Goal: Task Accomplishment & Management: Use online tool/utility

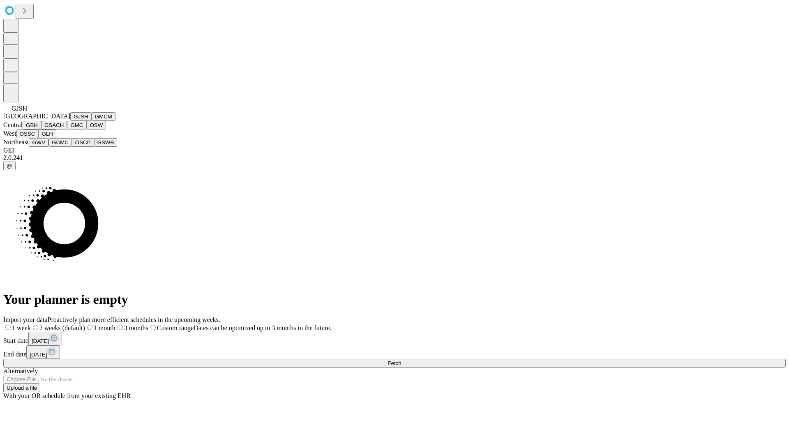
click at [70, 121] on button "GJSH" at bounding box center [80, 116] width 21 height 9
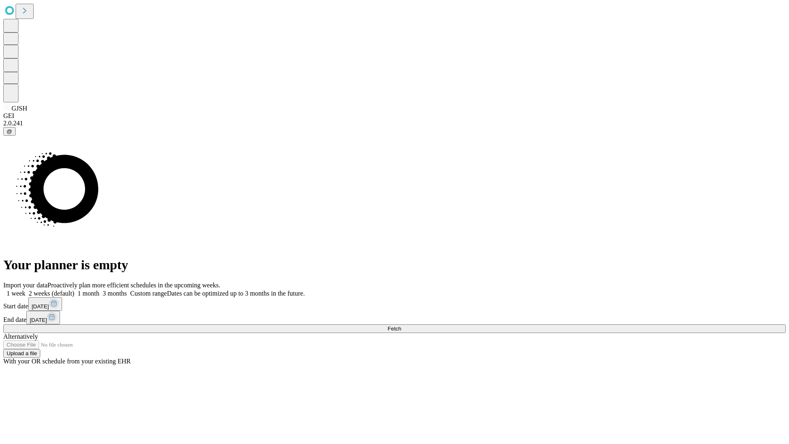
click at [25, 290] on label "1 week" at bounding box center [14, 293] width 22 height 7
click at [401, 326] on span "Fetch" at bounding box center [395, 329] width 14 height 6
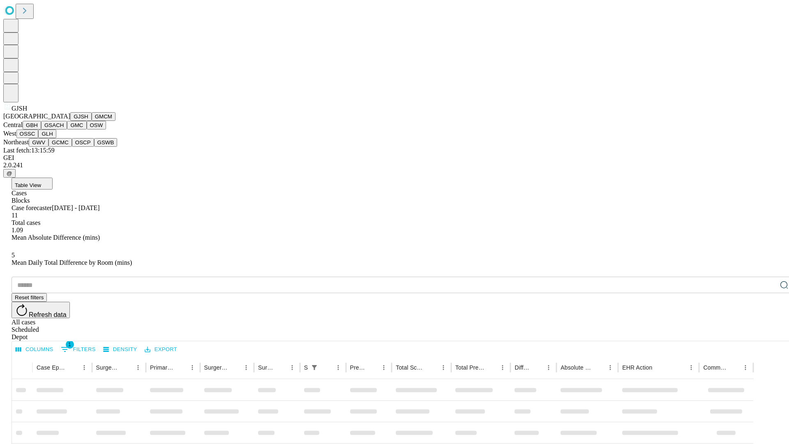
click at [92, 121] on button "GMCM" at bounding box center [104, 116] width 24 height 9
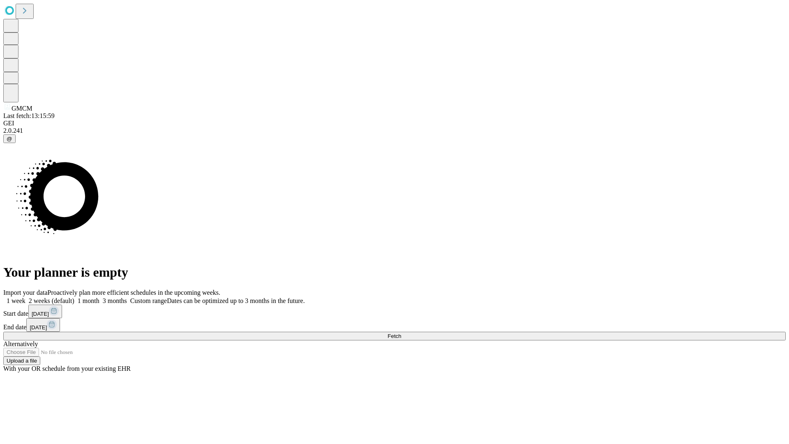
click at [25, 297] on label "1 week" at bounding box center [14, 300] width 22 height 7
click at [401, 333] on span "Fetch" at bounding box center [395, 336] width 14 height 6
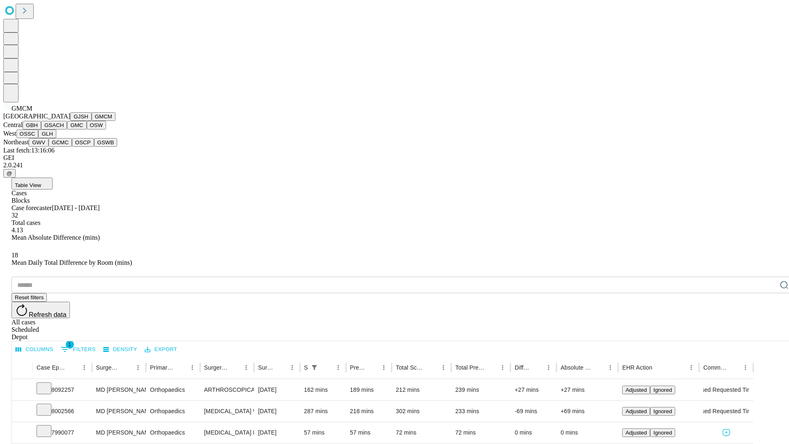
click at [41, 130] on button "GBH" at bounding box center [32, 125] width 19 height 9
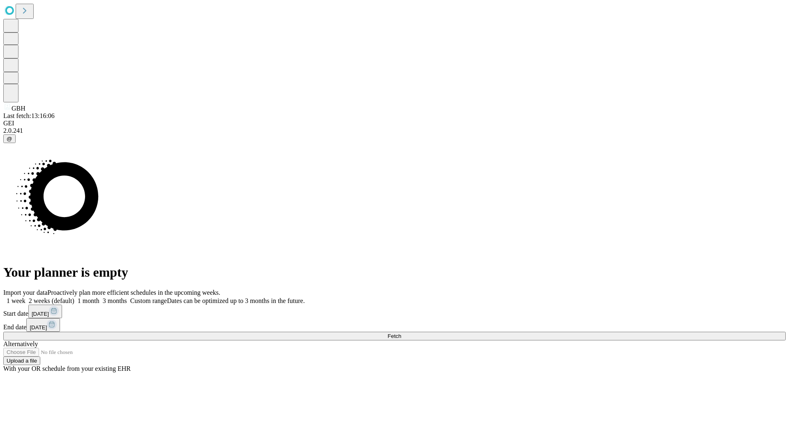
click at [25, 297] on label "1 week" at bounding box center [14, 300] width 22 height 7
click at [401, 333] on span "Fetch" at bounding box center [395, 336] width 14 height 6
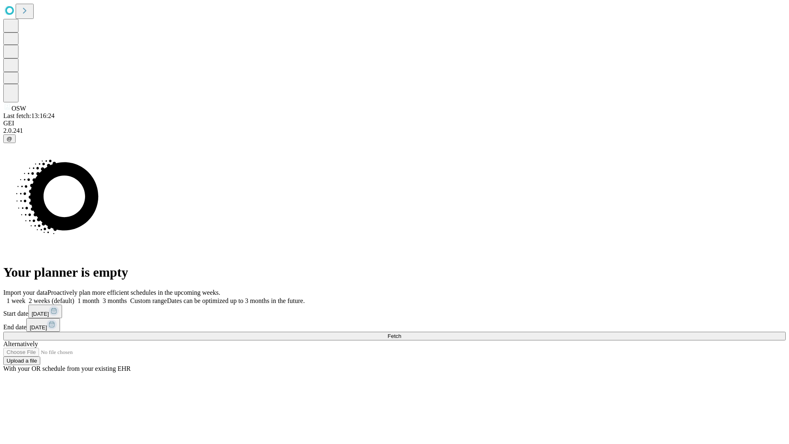
click at [25, 297] on label "1 week" at bounding box center [14, 300] width 22 height 7
click at [401, 333] on span "Fetch" at bounding box center [395, 336] width 14 height 6
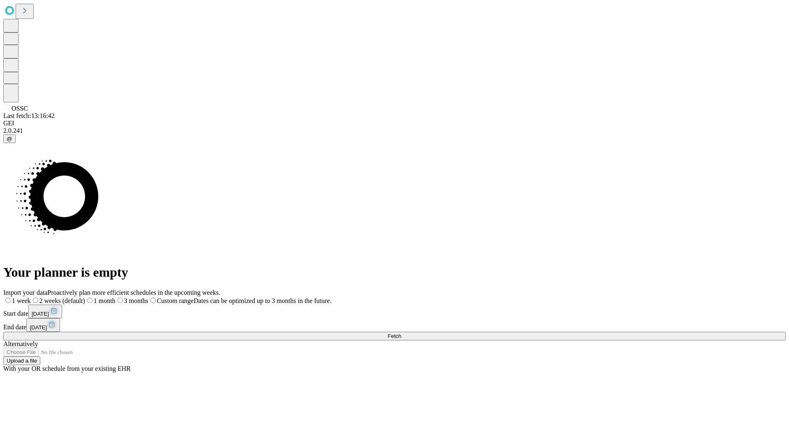
click at [31, 297] on label "1 week" at bounding box center [17, 300] width 28 height 7
click at [401, 333] on span "Fetch" at bounding box center [395, 336] width 14 height 6
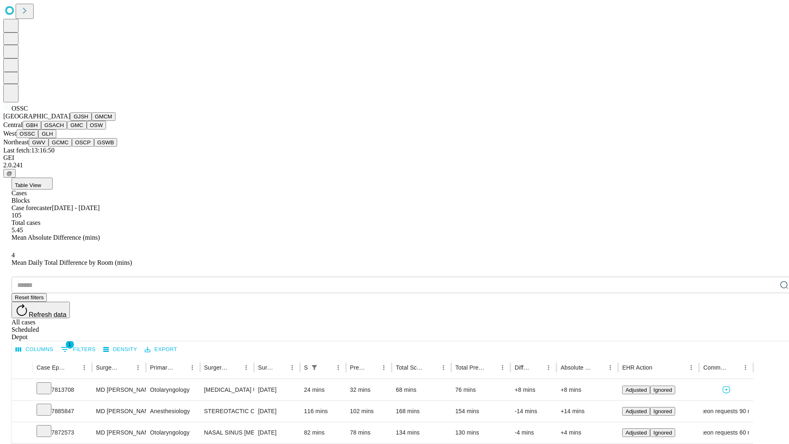
click at [56, 138] on button "GLH" at bounding box center [47, 134] width 18 height 9
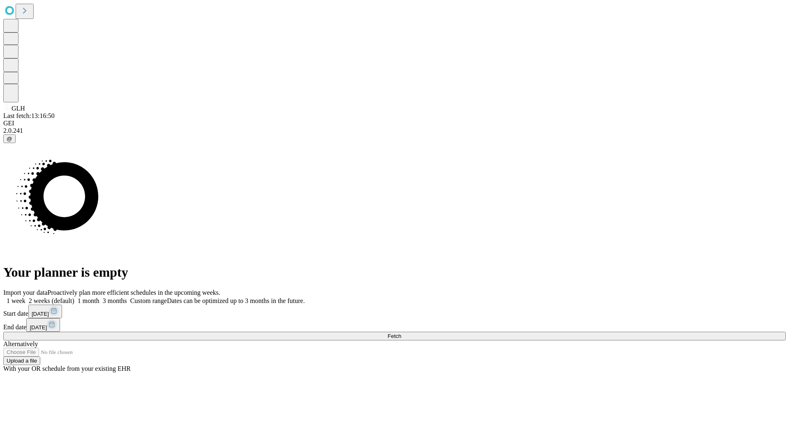
click at [25, 297] on label "1 week" at bounding box center [14, 300] width 22 height 7
click at [401, 333] on span "Fetch" at bounding box center [395, 336] width 14 height 6
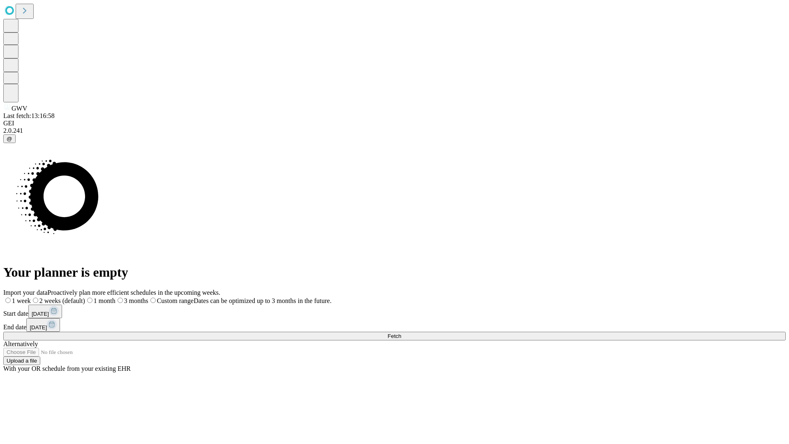
click at [401, 333] on span "Fetch" at bounding box center [395, 336] width 14 height 6
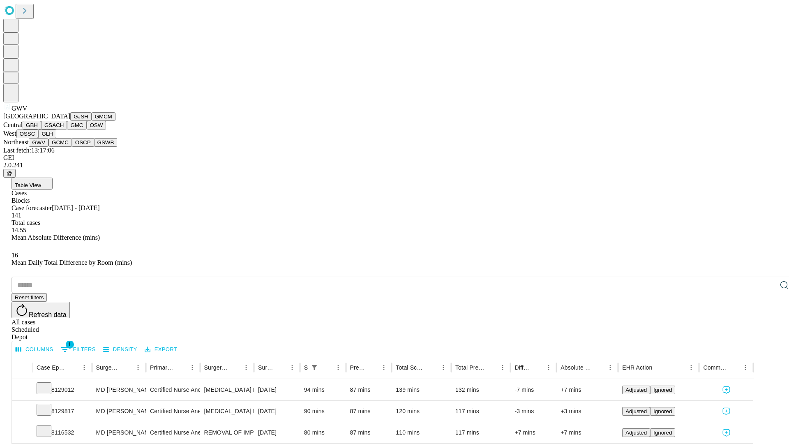
click at [64, 147] on button "GCMC" at bounding box center [60, 142] width 23 height 9
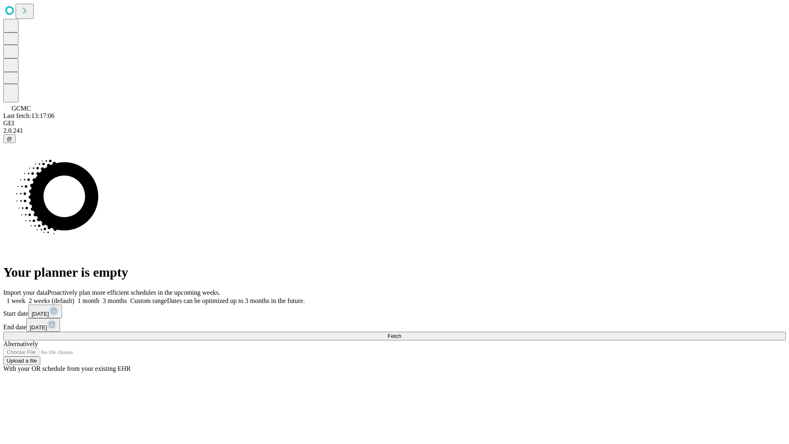
click at [25, 297] on label "1 week" at bounding box center [14, 300] width 22 height 7
click at [401, 333] on span "Fetch" at bounding box center [395, 336] width 14 height 6
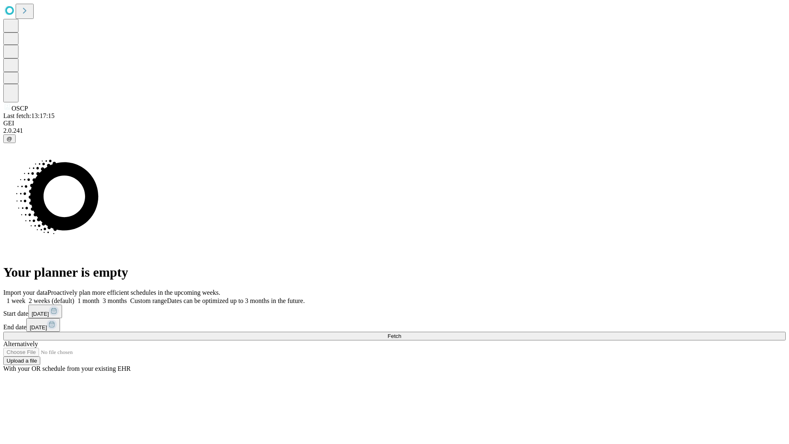
click at [25, 297] on label "1 week" at bounding box center [14, 300] width 22 height 7
click at [401, 333] on span "Fetch" at bounding box center [395, 336] width 14 height 6
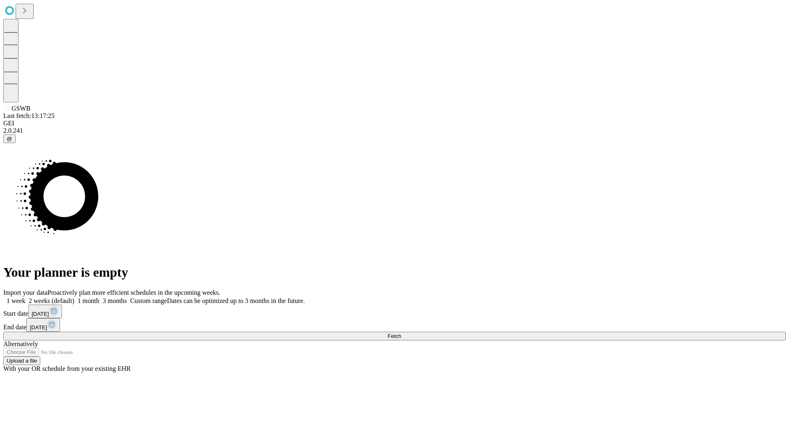
click at [25, 297] on label "1 week" at bounding box center [14, 300] width 22 height 7
click at [401, 333] on span "Fetch" at bounding box center [395, 336] width 14 height 6
